Goal: Find specific page/section: Find specific page/section

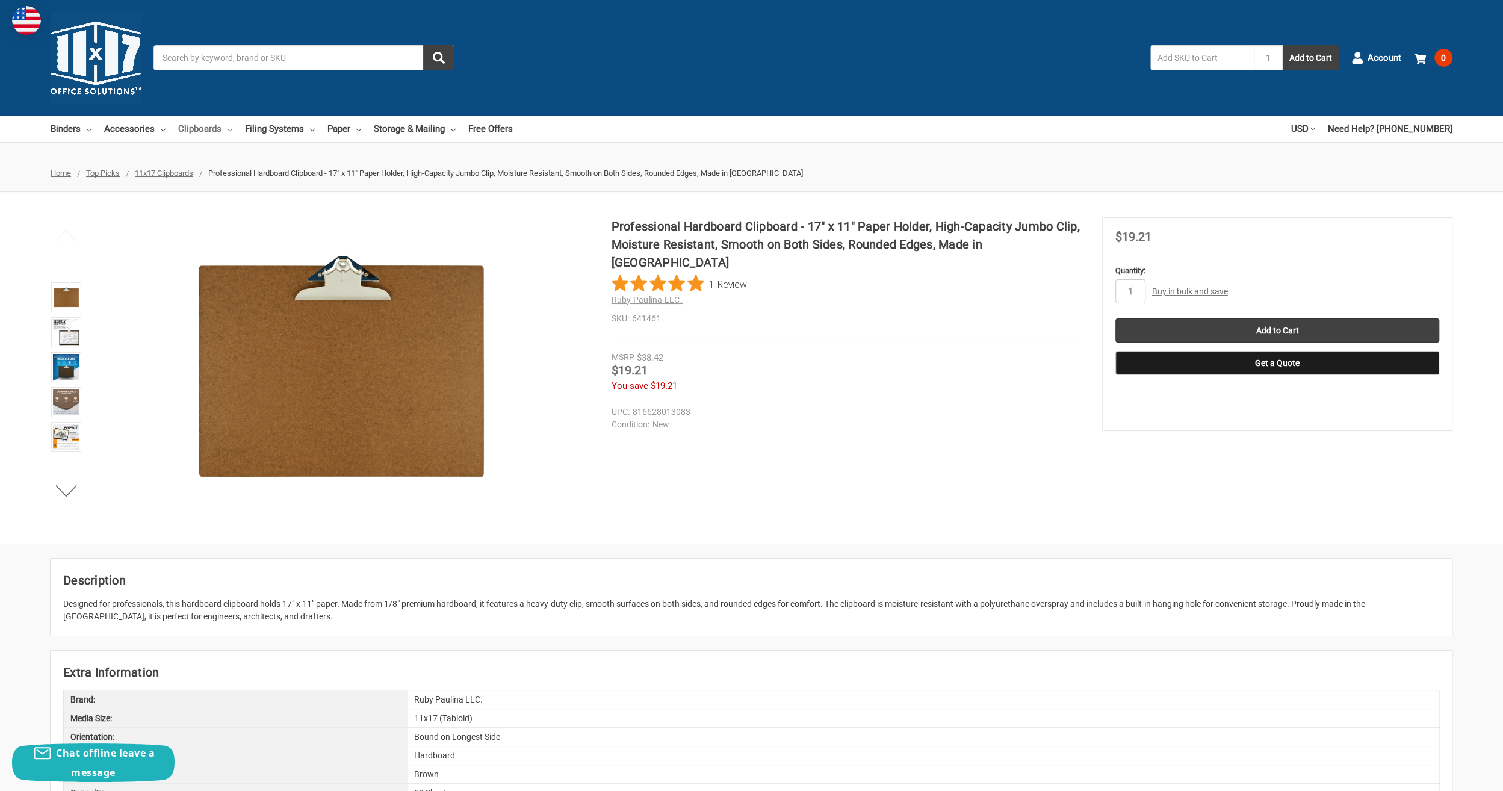
click at [209, 132] on link "Clipboards" at bounding box center [205, 129] width 54 height 26
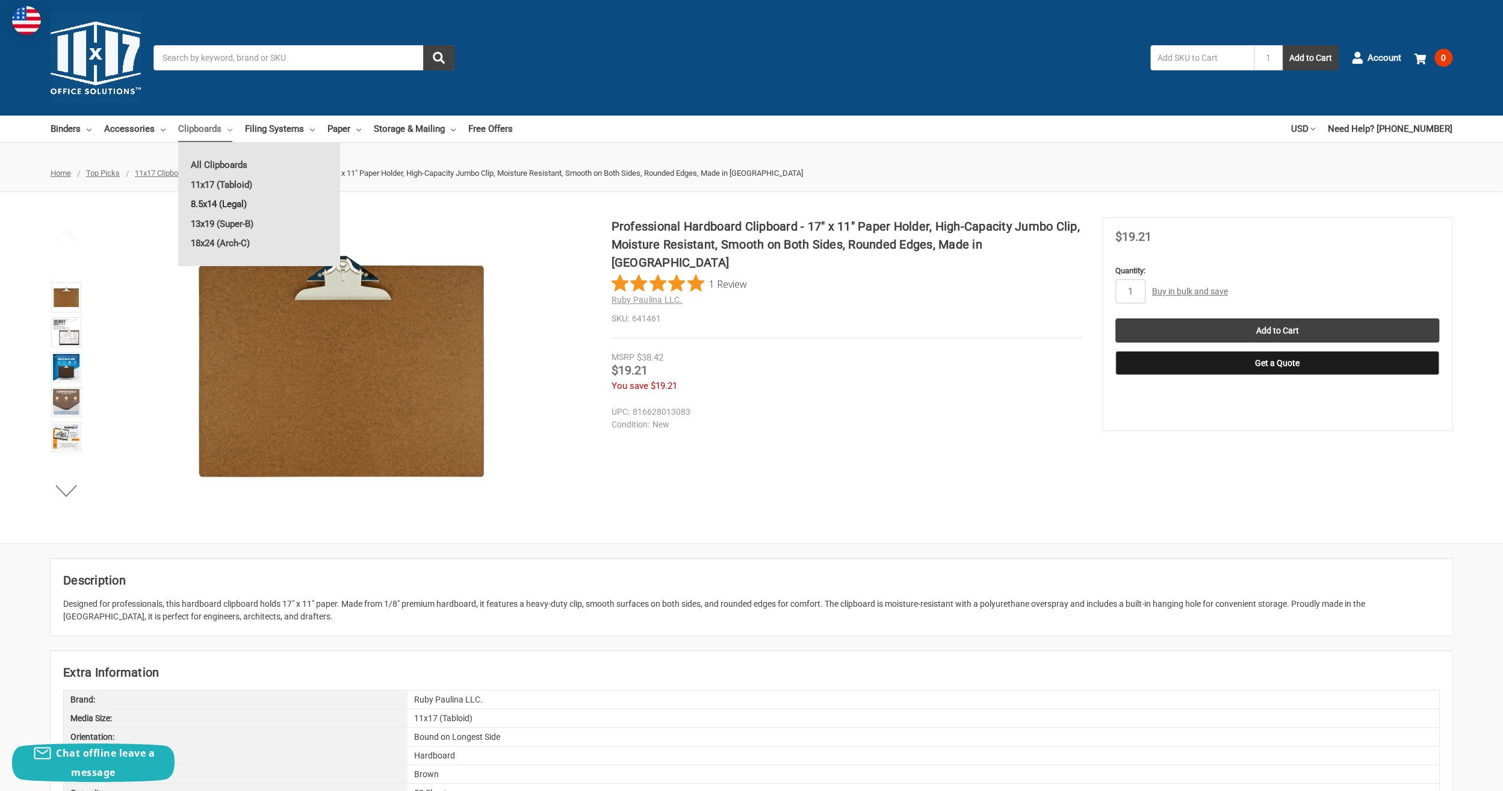
click at [223, 205] on link "8.5x14 (Legal)" at bounding box center [259, 203] width 162 height 19
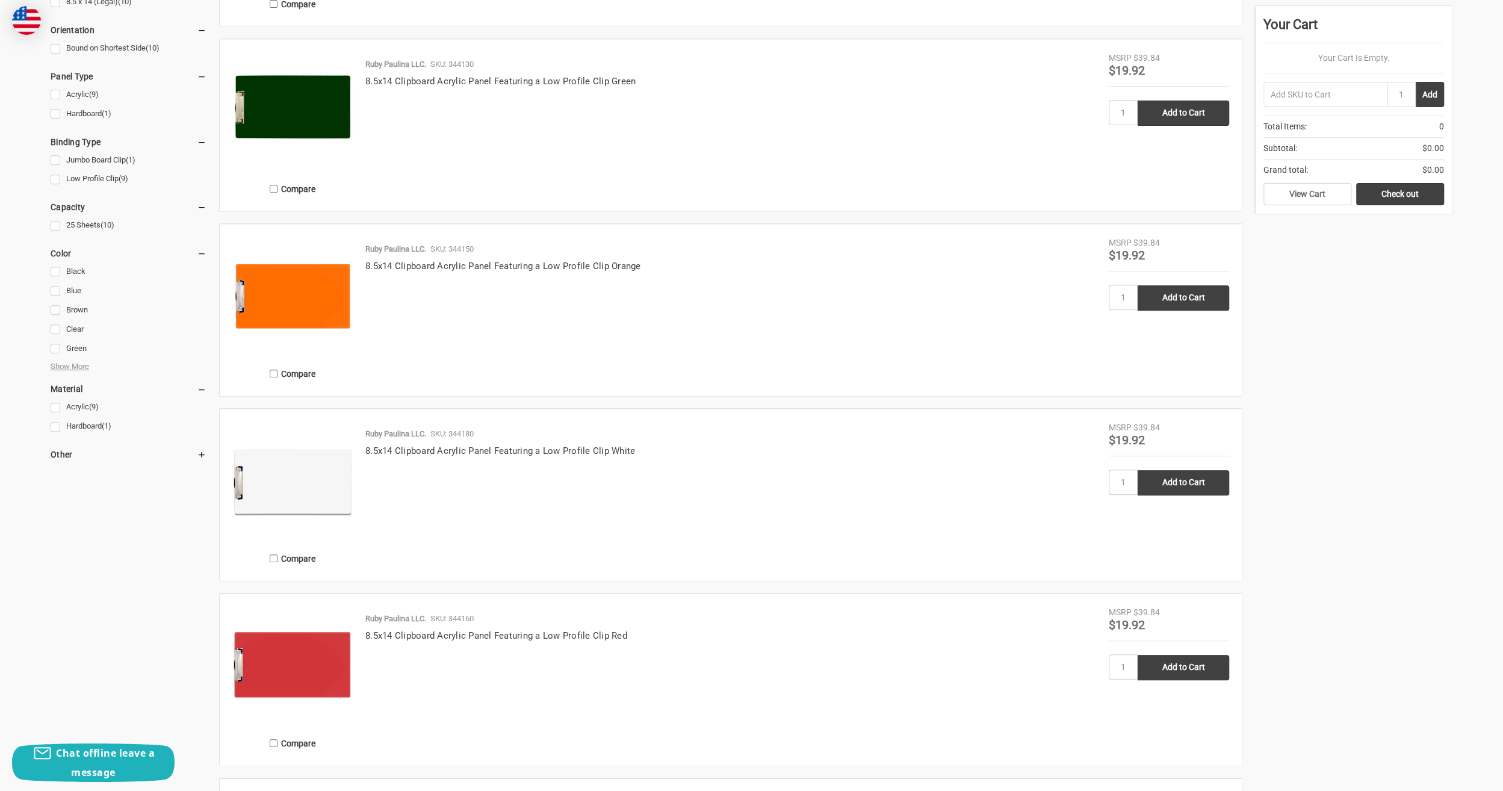
scroll to position [347, 0]
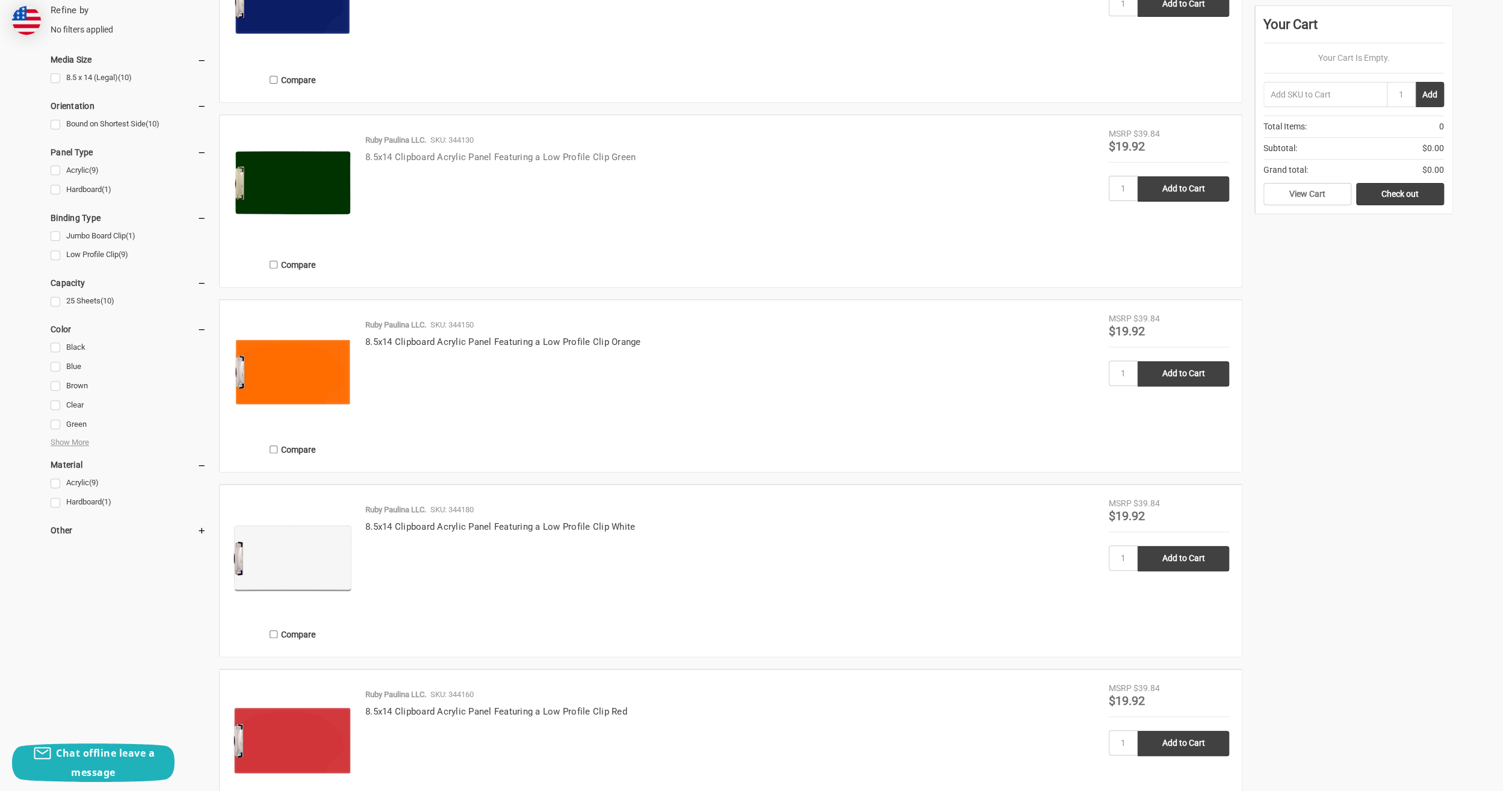
click at [545, 152] on link "8.5x14 Clipboard Acrylic Panel Featuring a Low Profile Clip Green" at bounding box center [500, 157] width 270 height 11
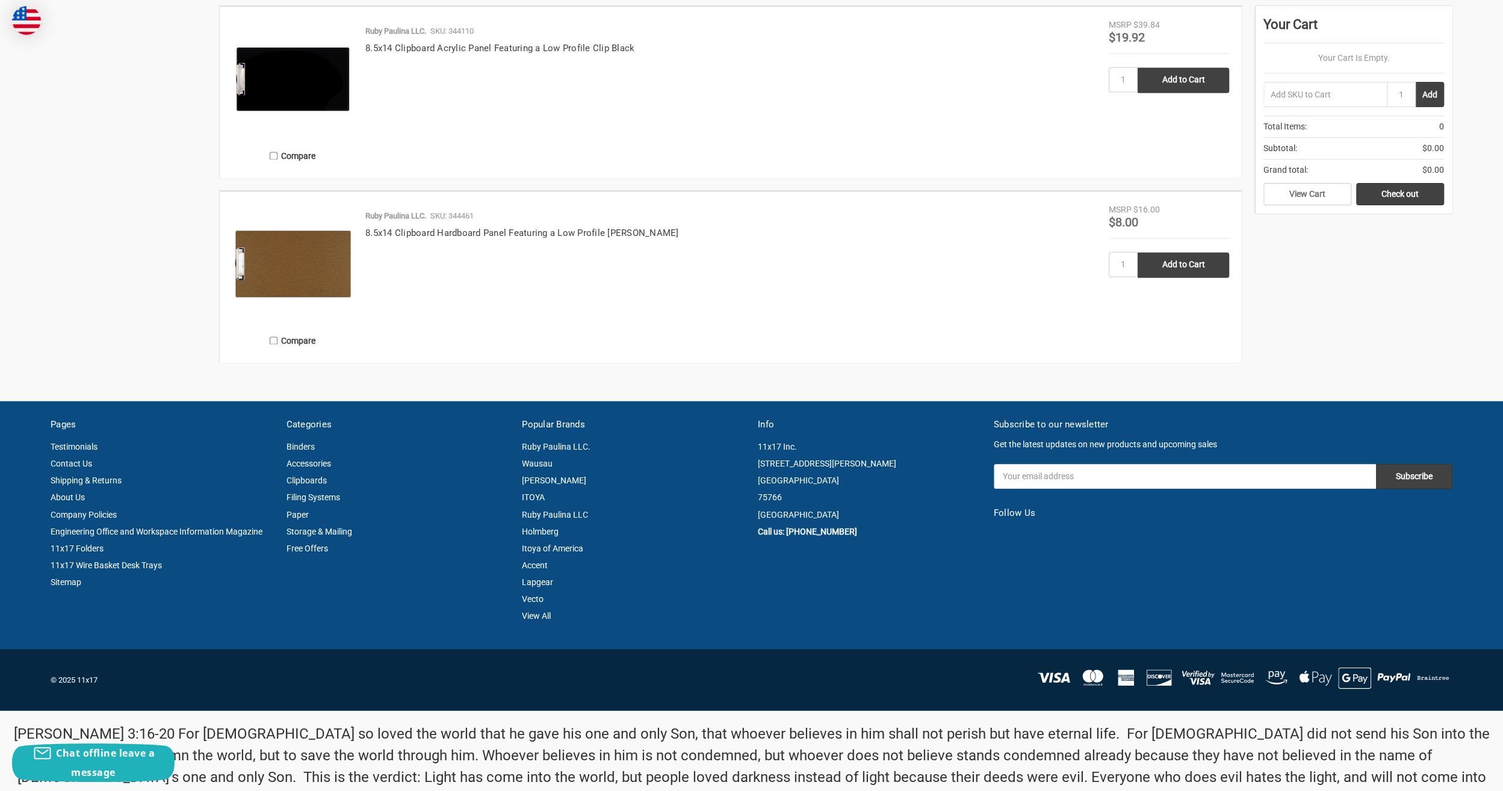
scroll to position [1791, 0]
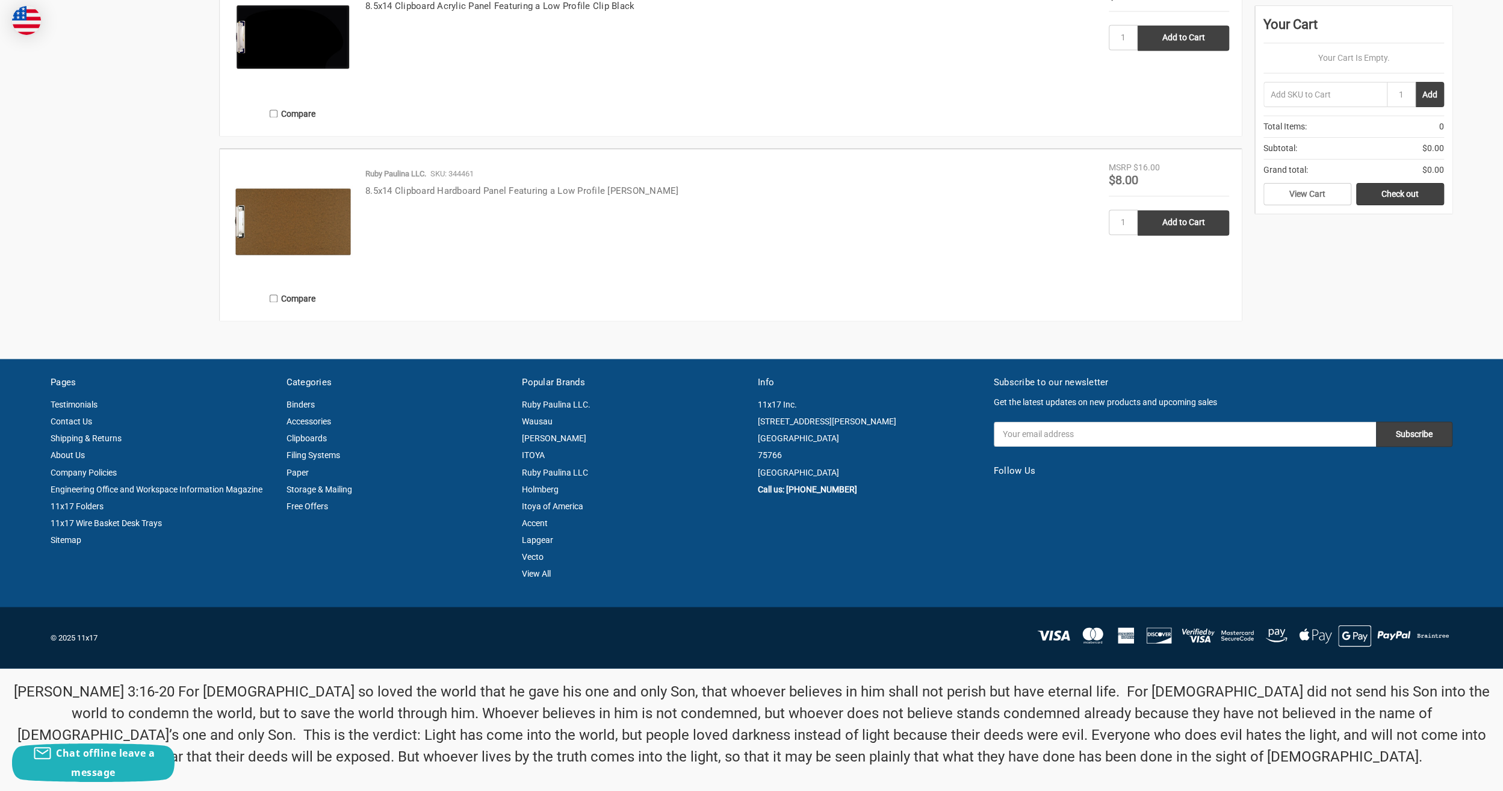
click at [424, 188] on link "8.5x14 Clipboard Hardboard Panel Featuring a Low Profile [PERSON_NAME]" at bounding box center [522, 190] width 314 height 11
